Goal: Check status: Check status

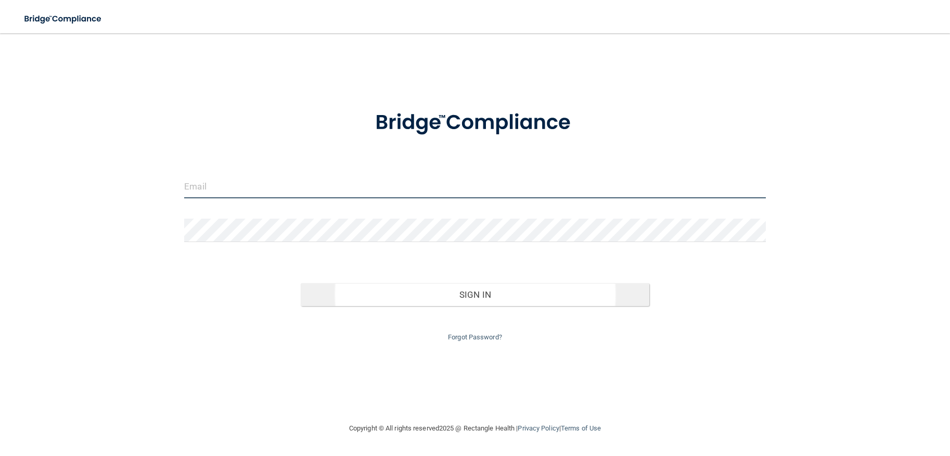
type input "[PERSON_NAME][EMAIL_ADDRESS][PERSON_NAME][DOMAIN_NAME]"
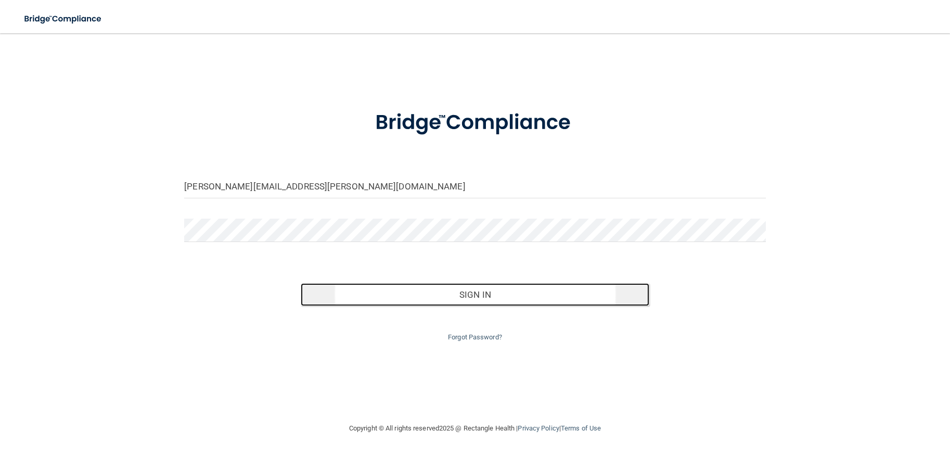
click at [453, 296] on button "Sign In" at bounding box center [475, 294] width 349 height 23
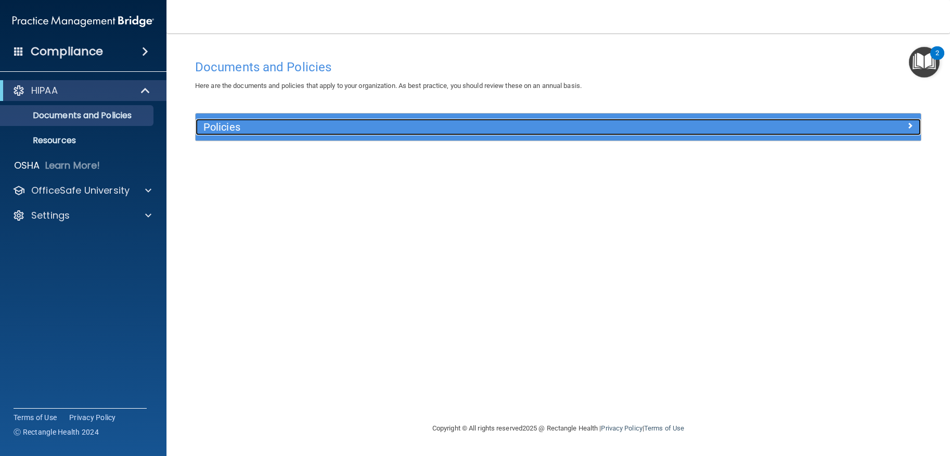
click at [391, 128] on h5 "Policies" at bounding box center [467, 126] width 529 height 11
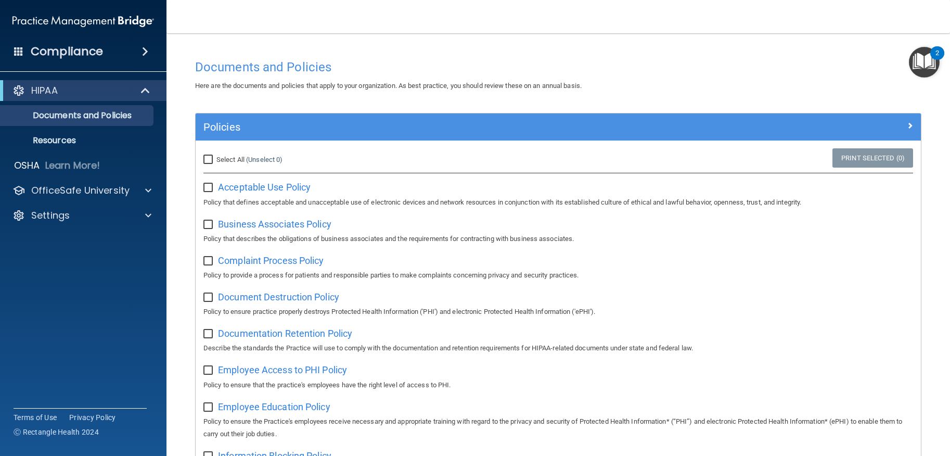
click at [115, 53] on div "Compliance" at bounding box center [83, 51] width 167 height 23
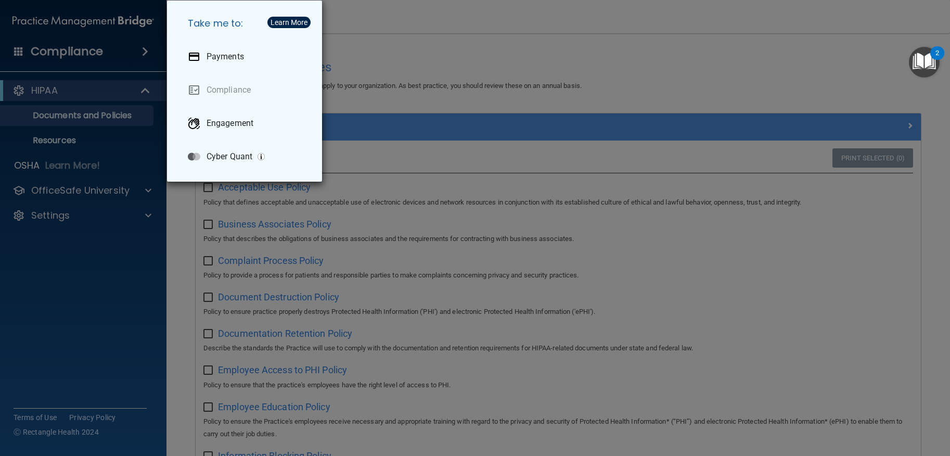
click at [106, 85] on div "Take me to: Payments Compliance Engagement Cyber Quant" at bounding box center [475, 228] width 950 height 456
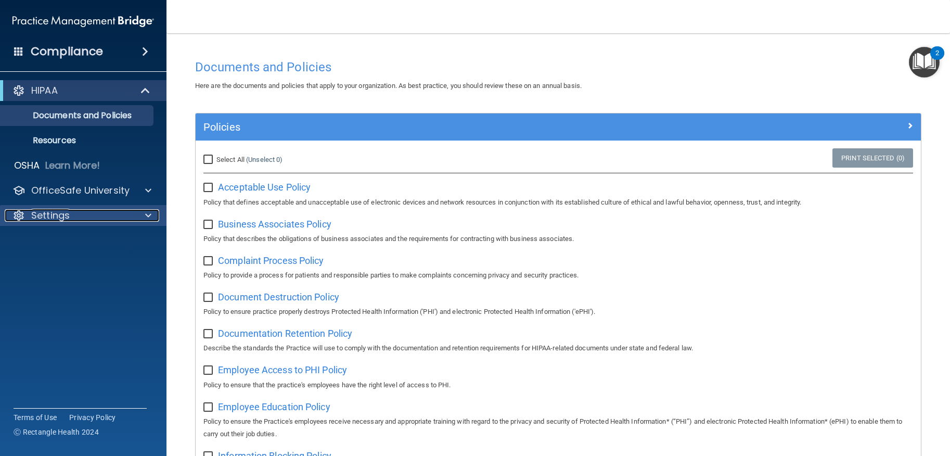
click at [51, 219] on p "Settings" at bounding box center [50, 215] width 39 height 12
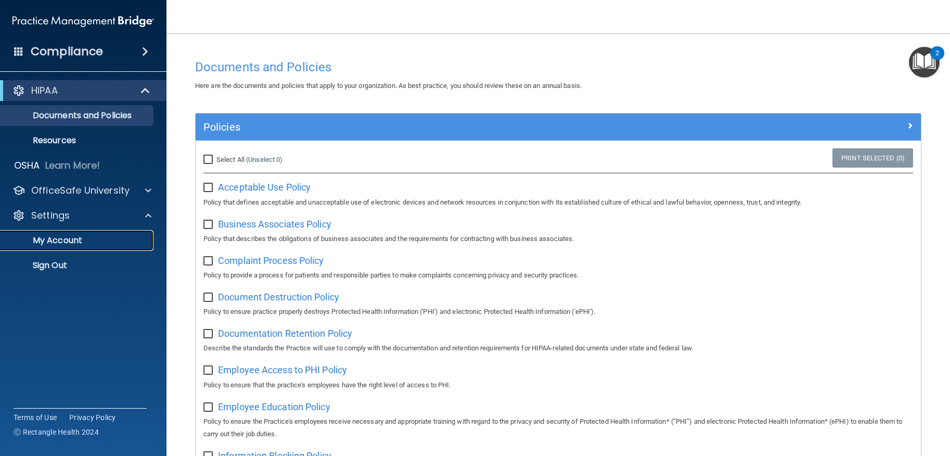
click at [60, 244] on p "My Account" at bounding box center [78, 240] width 142 height 10
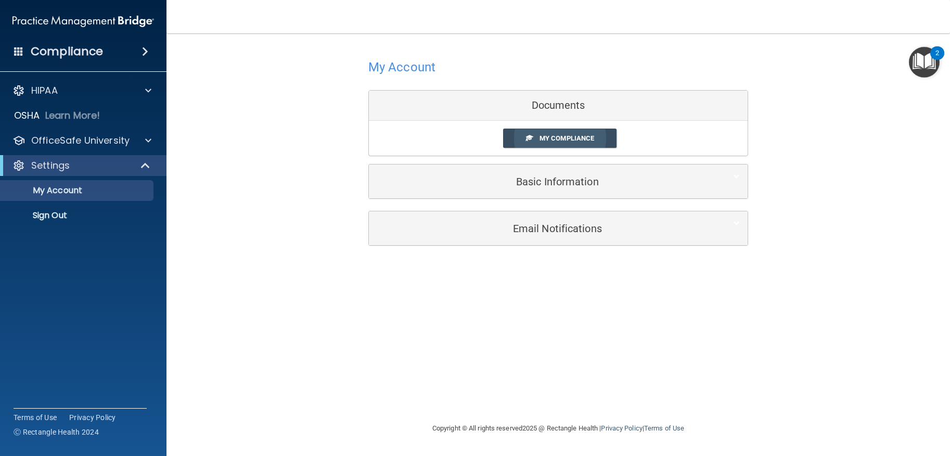
click at [574, 141] on span "My Compliance" at bounding box center [567, 138] width 55 height 8
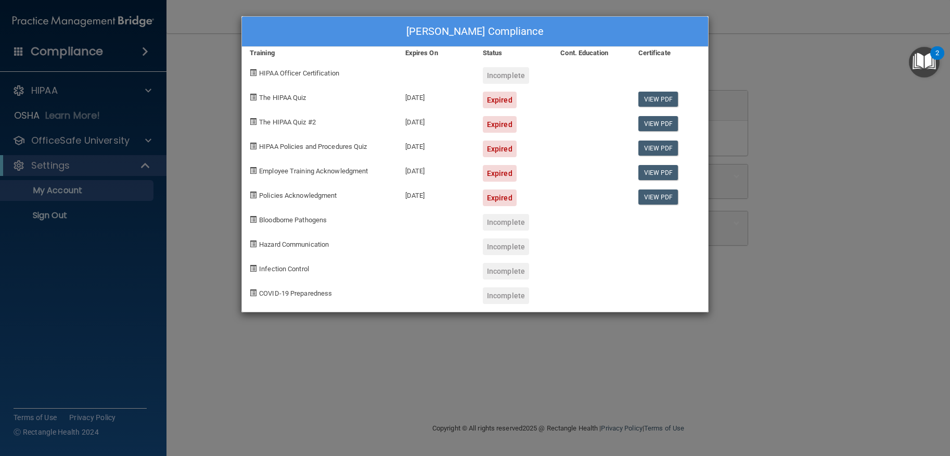
click at [491, 104] on div "Expired" at bounding box center [500, 100] width 34 height 17
click at [499, 100] on div "Expired" at bounding box center [500, 100] width 34 height 17
click at [656, 100] on link "View PDF" at bounding box center [659, 99] width 40 height 15
